Goal: Task Accomplishment & Management: Complete application form

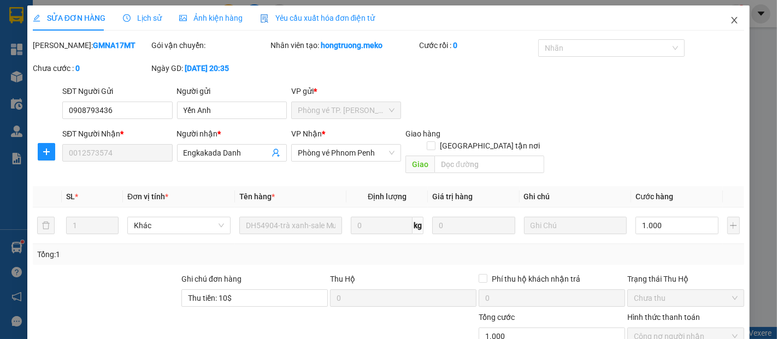
click at [730, 21] on icon "close" at bounding box center [734, 20] width 9 height 9
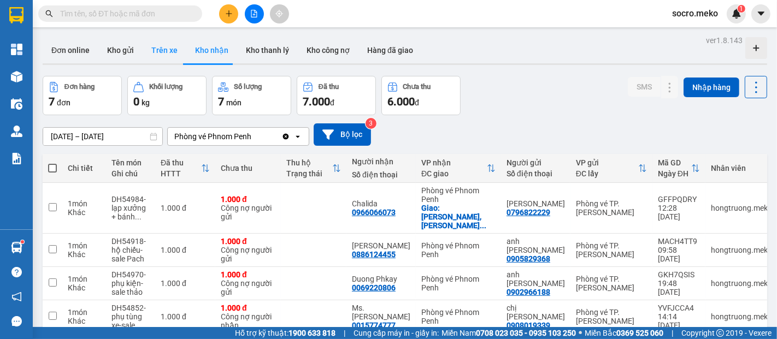
click at [164, 57] on button "Trên xe" at bounding box center [165, 50] width 44 height 26
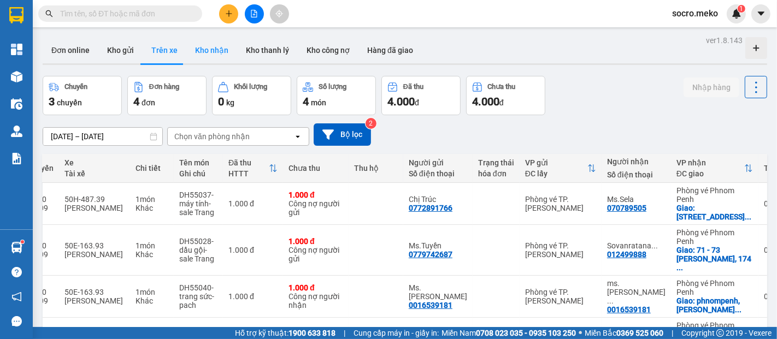
click at [202, 53] on button "Kho nhận" at bounding box center [211, 50] width 51 height 26
type input "[DATE] – [DATE]"
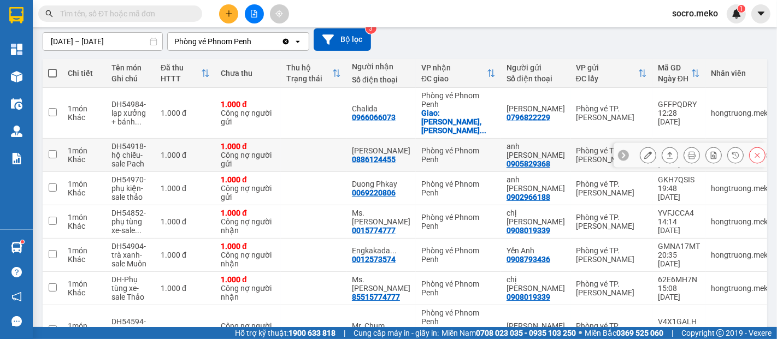
scroll to position [121, 0]
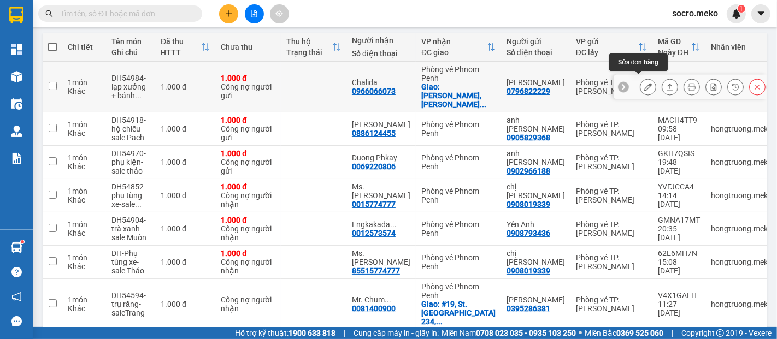
click at [645, 83] on icon at bounding box center [649, 87] width 8 height 8
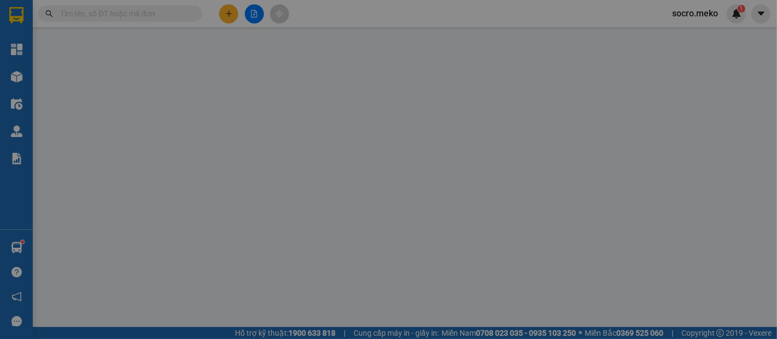
type input "0796822229"
type input "[PERSON_NAME]"
type input "0966066073"
type input "Chalida"
checkbox input "true"
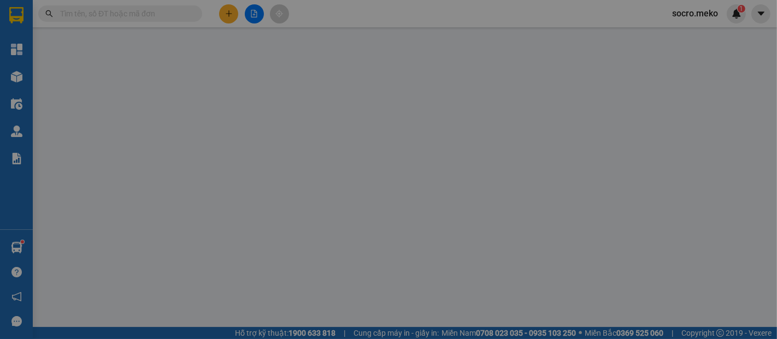
type input "Khan russeykeo,Somgkat russeykeo, [GEOGRAPHIC_DATA],Home 183"
type input "Người gửi thanh toán"
type input "1.000"
type input "0"
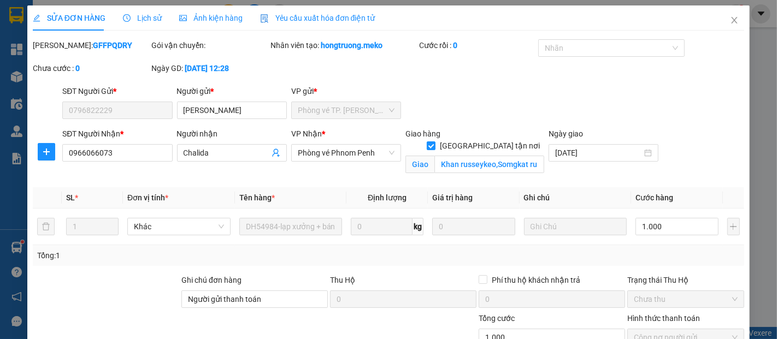
click at [218, 18] on span "Ảnh kiện hàng" at bounding box center [210, 18] width 63 height 9
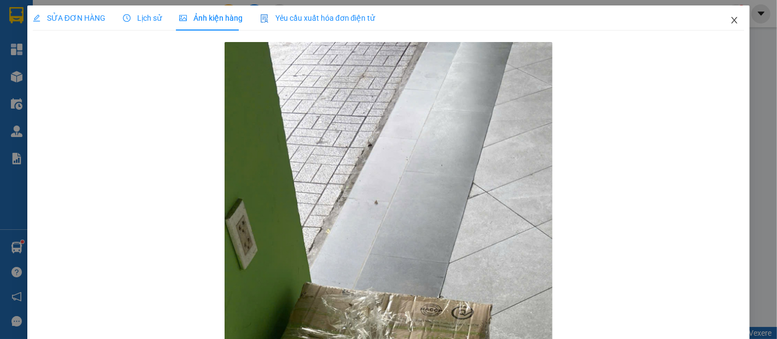
click at [730, 24] on icon "close" at bounding box center [734, 20] width 9 height 9
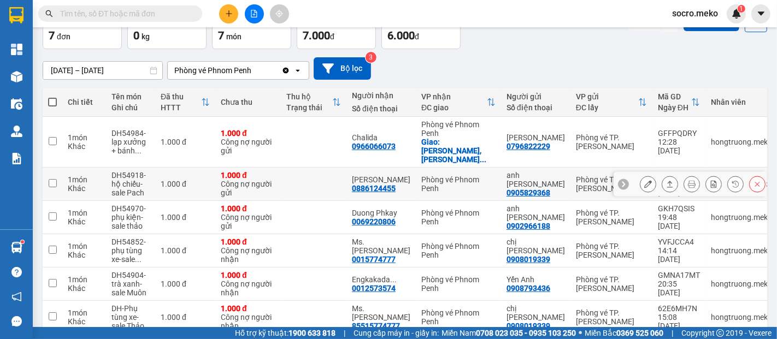
scroll to position [81, 0]
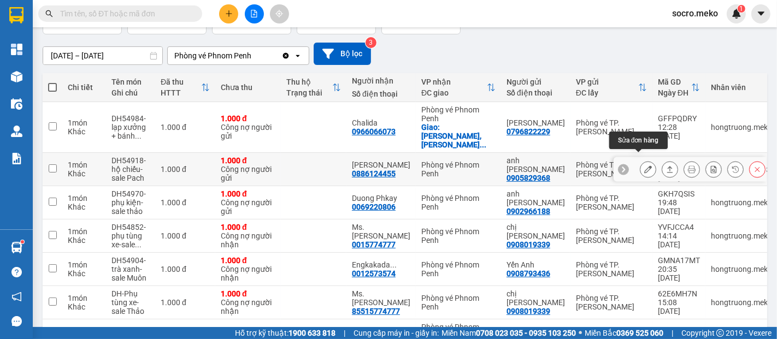
click at [645, 166] on icon at bounding box center [649, 170] width 8 height 8
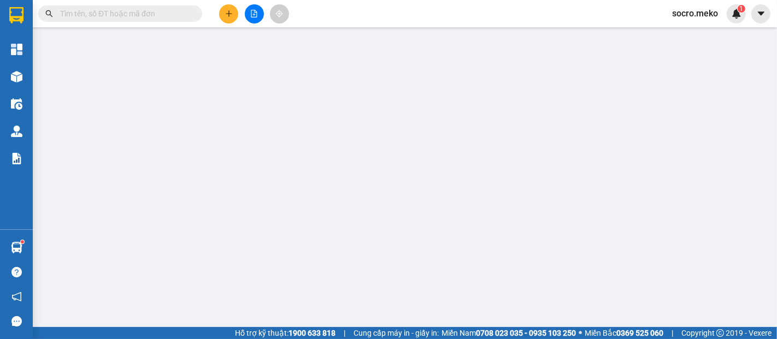
type input "0905829368"
type input "anh [PERSON_NAME]"
type input "0886124455"
type input "[PERSON_NAME]"
type input "Không thu tiền người nhận"
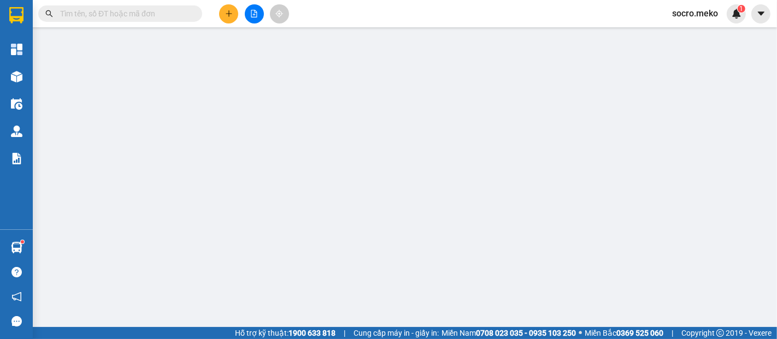
type input "1.000"
type input "0"
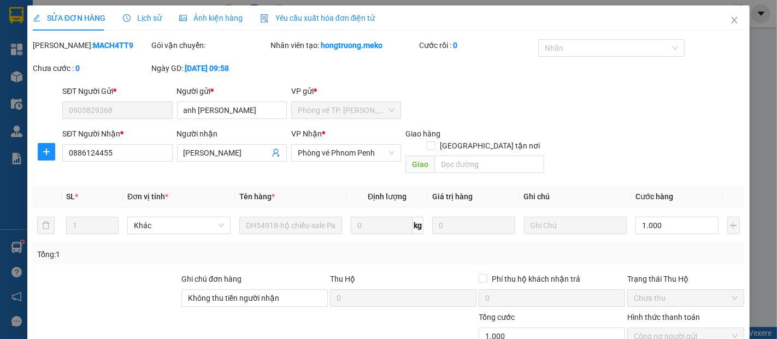
click at [203, 17] on span "Ảnh kiện hàng" at bounding box center [210, 18] width 63 height 9
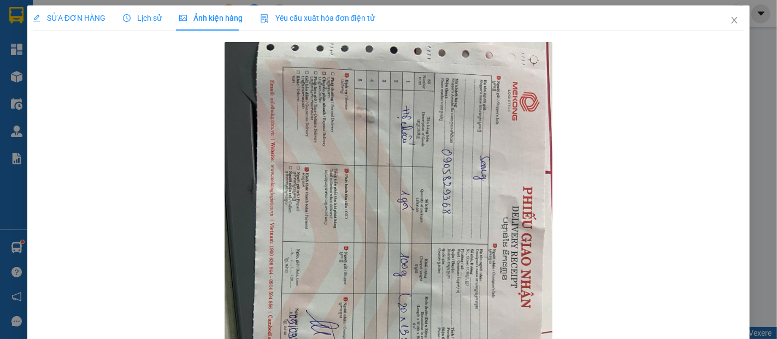
click at [78, 14] on span "SỬA ĐƠN HÀNG" at bounding box center [69, 18] width 73 height 9
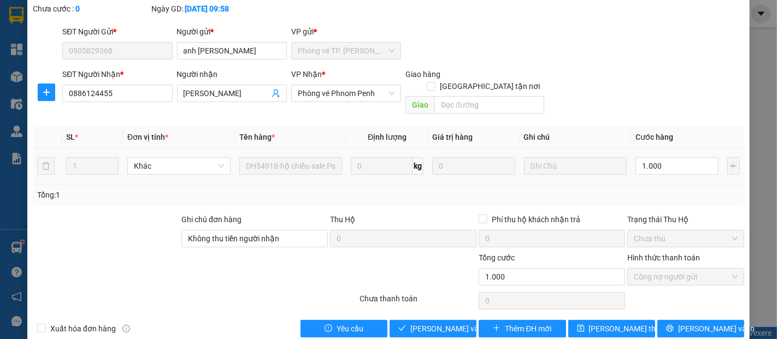
scroll to position [66, 0]
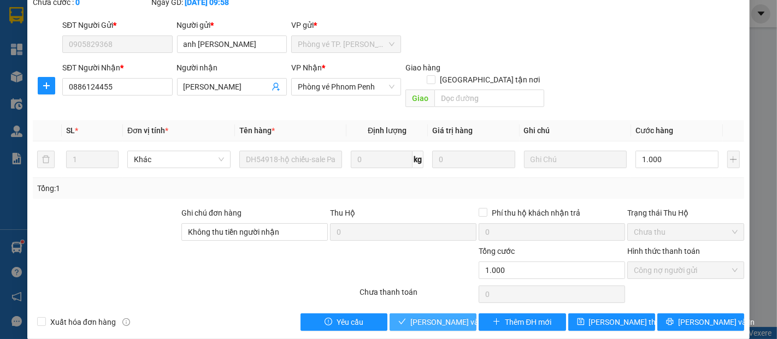
click at [441, 317] on span "[PERSON_NAME] và Giao hàng" at bounding box center [463, 323] width 105 height 12
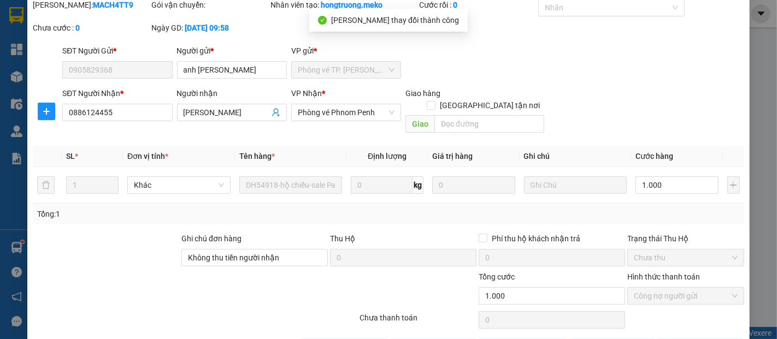
scroll to position [0, 0]
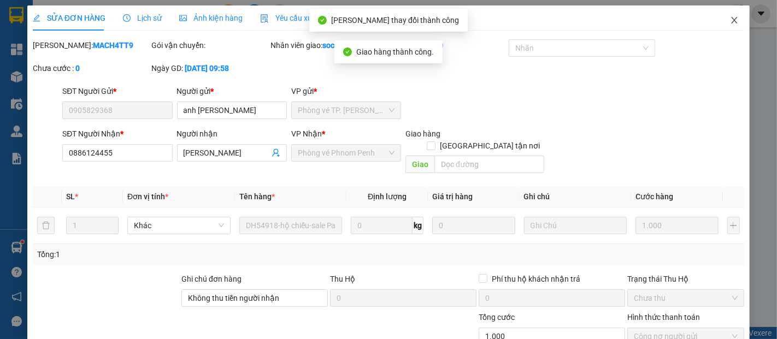
click at [732, 21] on icon "close" at bounding box center [735, 20] width 6 height 7
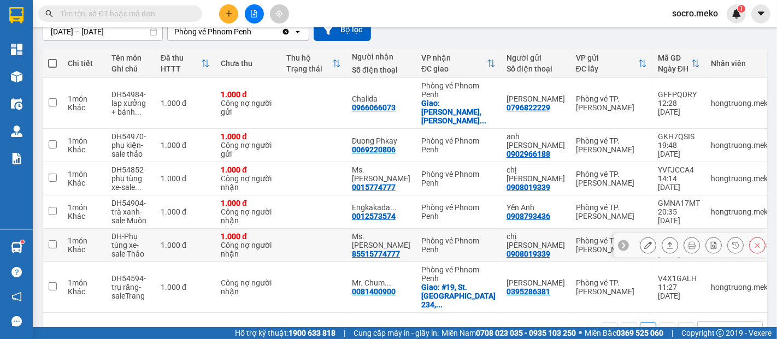
scroll to position [119, 0]
